Goal: Task Accomplishment & Management: Manage account settings

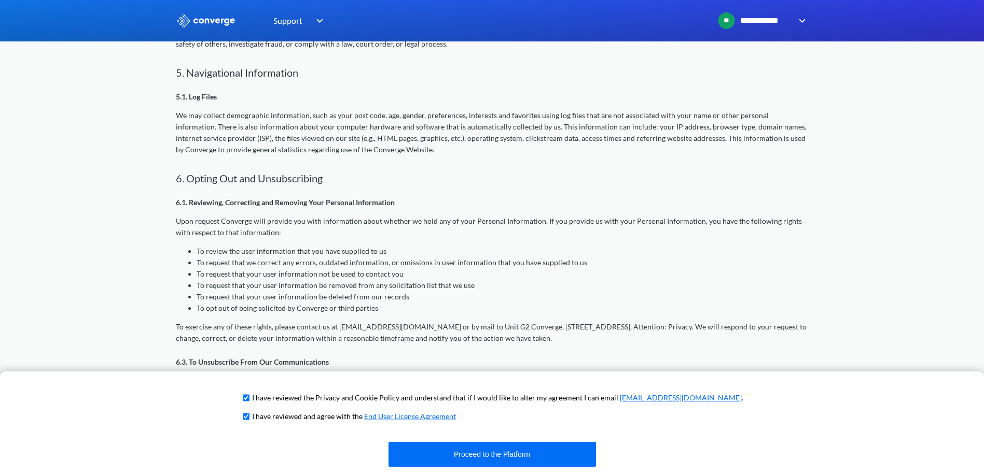
scroll to position [1197, 0]
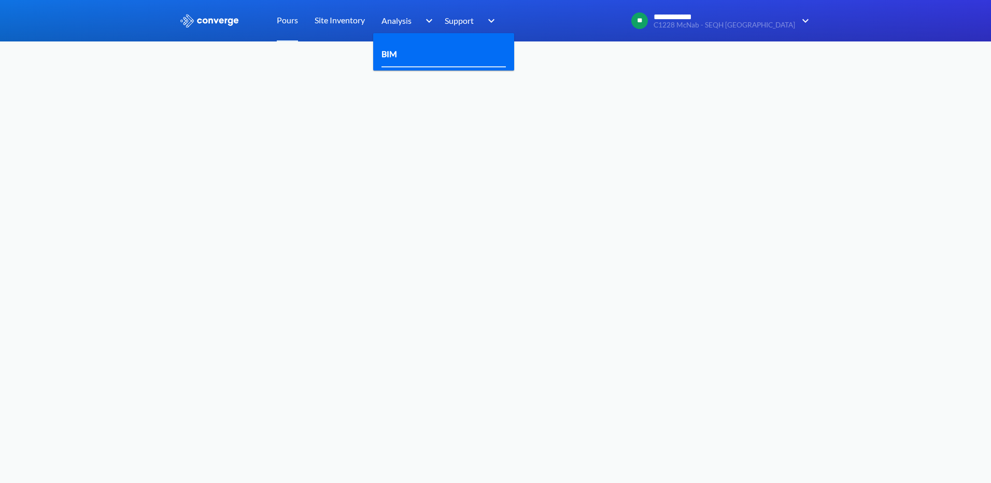
click at [396, 57] on link "BIM" at bounding box center [390, 53] width 16 height 13
click at [412, 15] on span "Analysis" at bounding box center [397, 20] width 30 height 13
click at [401, 54] on div "BIM" at bounding box center [394, 53] width 24 height 13
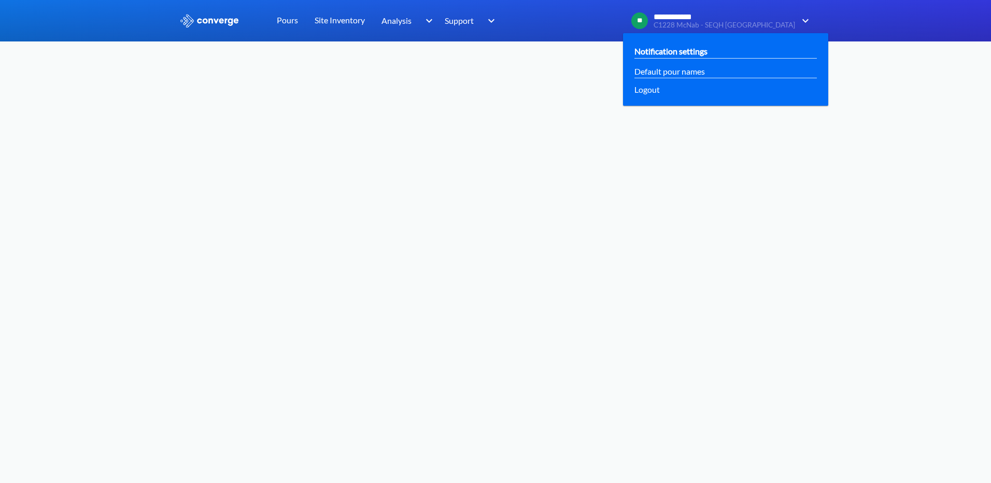
click at [678, 49] on link "Notification settings" at bounding box center [671, 51] width 73 height 13
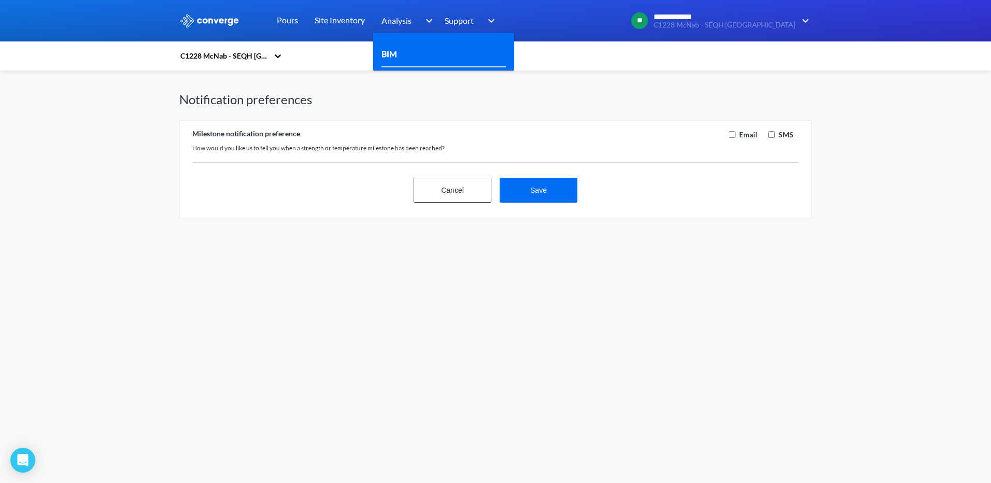
click at [409, 48] on div "BIM" at bounding box center [444, 54] width 124 height 26
